Goal: Navigation & Orientation: Find specific page/section

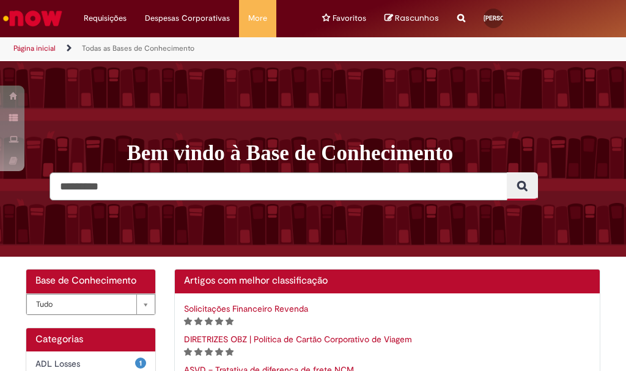
scroll to position [205, 0]
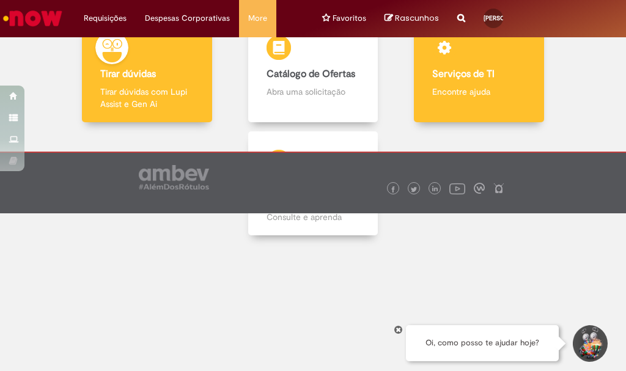
scroll to position [35, 0]
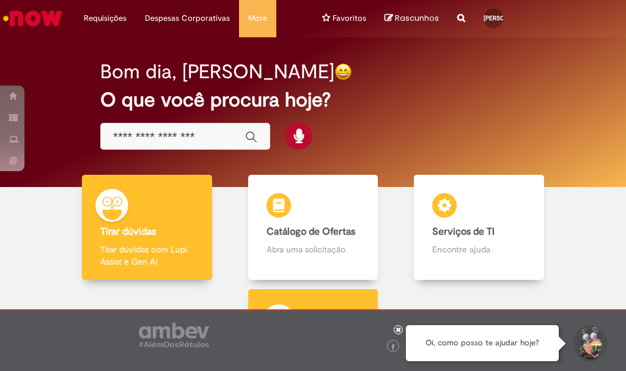
scroll to position [158, 0]
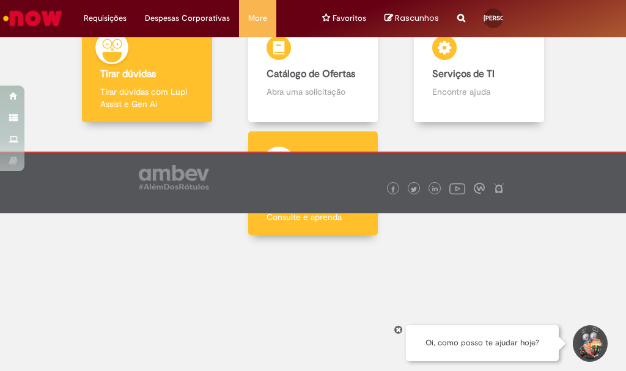
click at [320, 216] on p "Consulte e aprenda" at bounding box center [313, 217] width 93 height 12
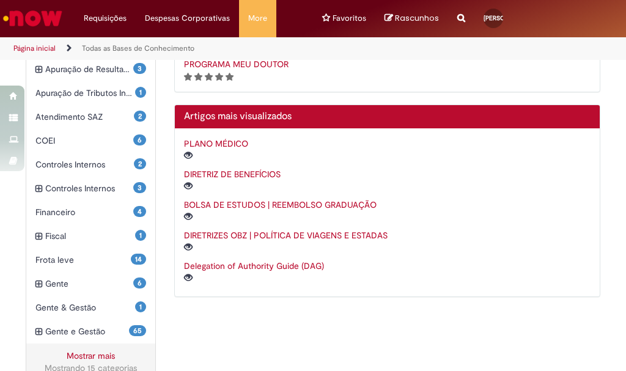
scroll to position [61, 0]
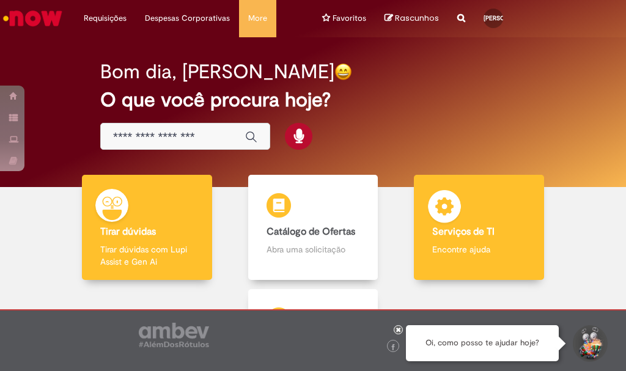
click at [463, 204] on div "Serviços de TI Serviços de TI Encontre ajuda" at bounding box center [479, 228] width 130 height 106
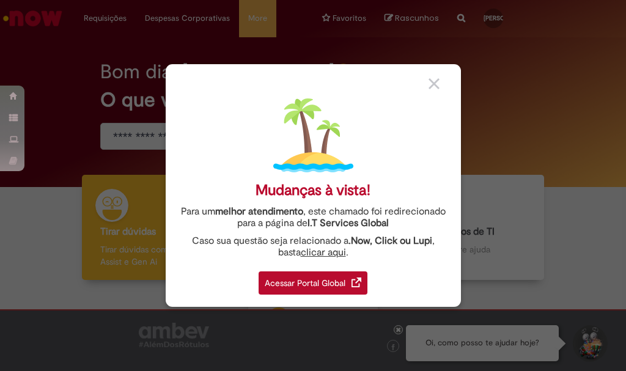
click at [330, 283] on div "Acessar Portal Global" at bounding box center [313, 282] width 109 height 23
